Goal: Navigation & Orientation: Go to known website

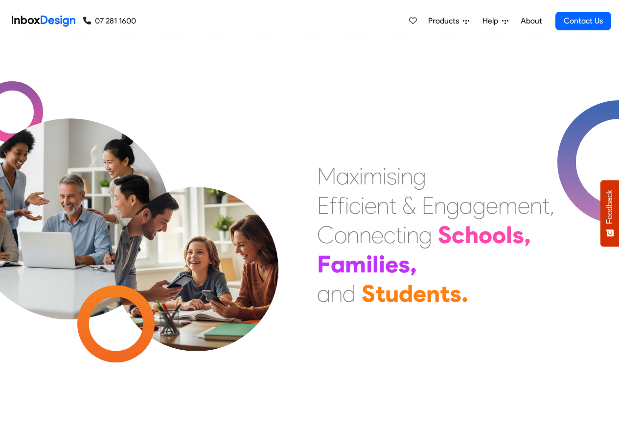
scroll to position [748, 0]
